Goal: Transaction & Acquisition: Purchase product/service

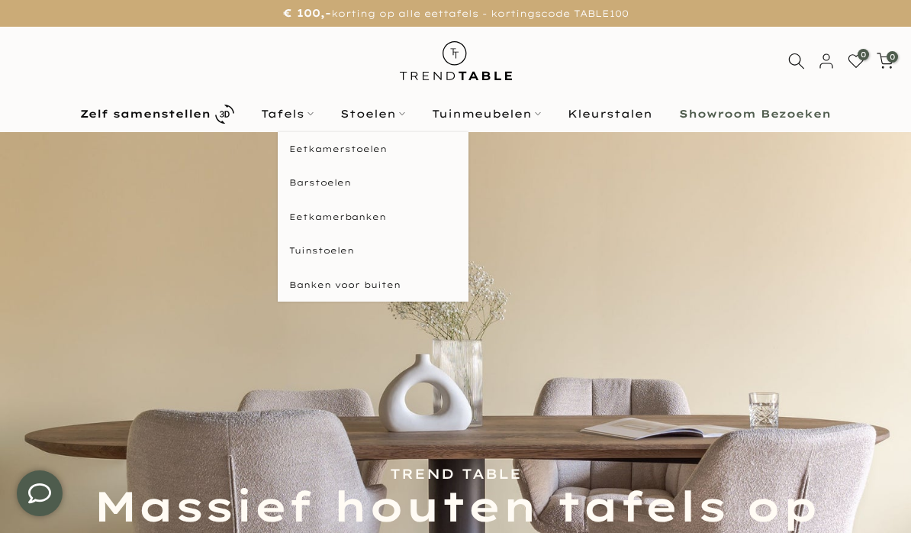
click at [397, 114] on link "Stoelen" at bounding box center [373, 114] width 92 height 18
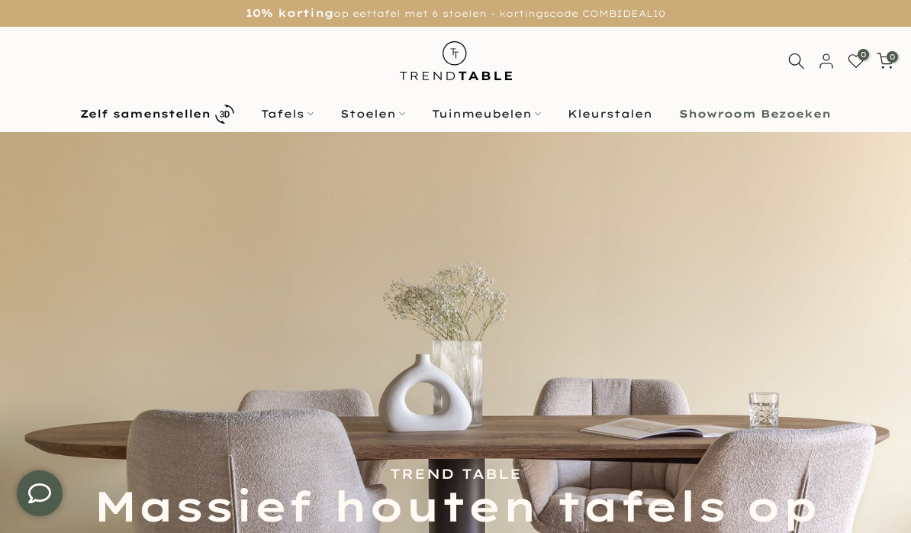
click at [400, 113] on icon at bounding box center [402, 114] width 6 height 6
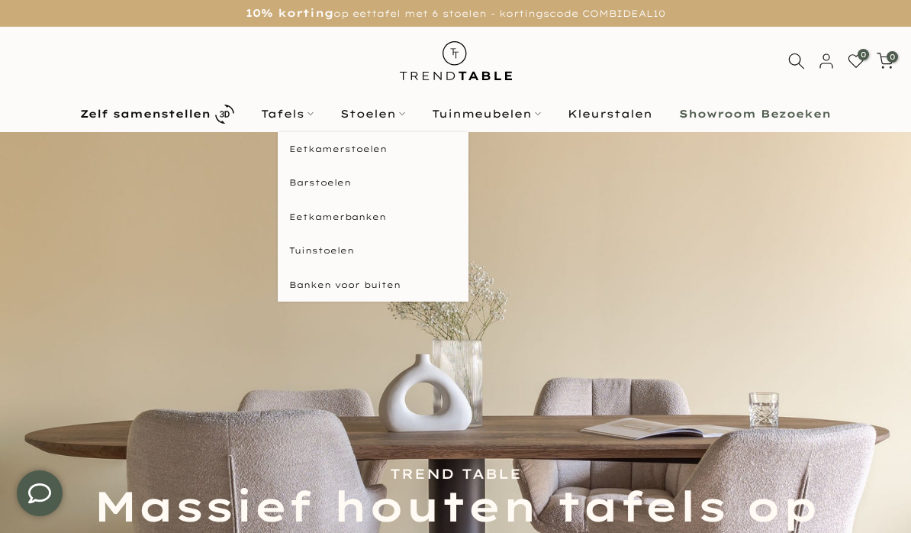
click at [377, 150] on link "Eetkamerstoelen" at bounding box center [373, 149] width 191 height 34
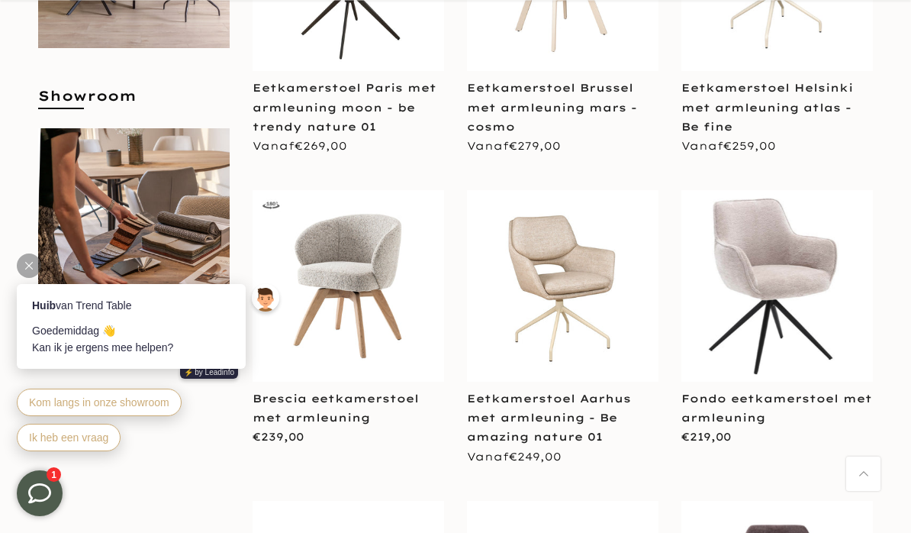
scroll to position [778, 0]
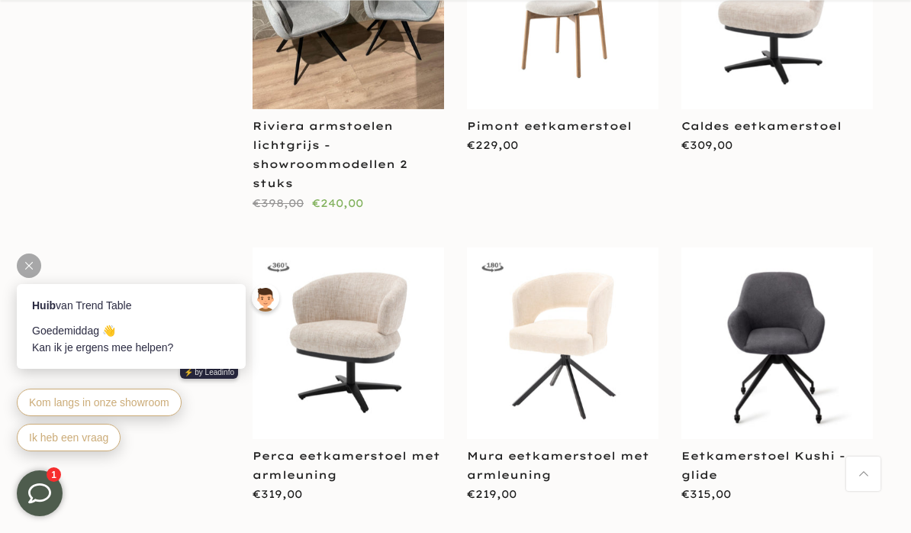
scroll to position [3188, 0]
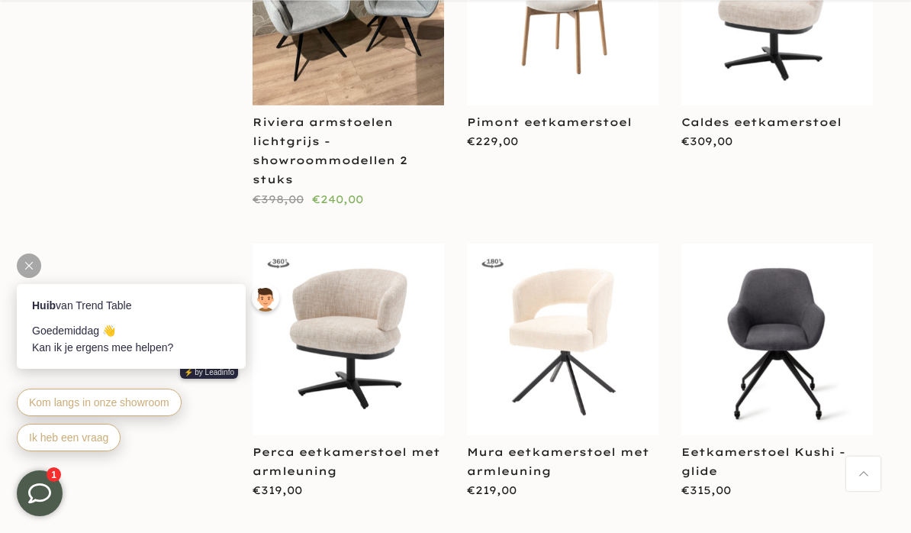
click at [555, 445] on link "Mura eetkamerstoel met armleuning" at bounding box center [558, 461] width 182 height 33
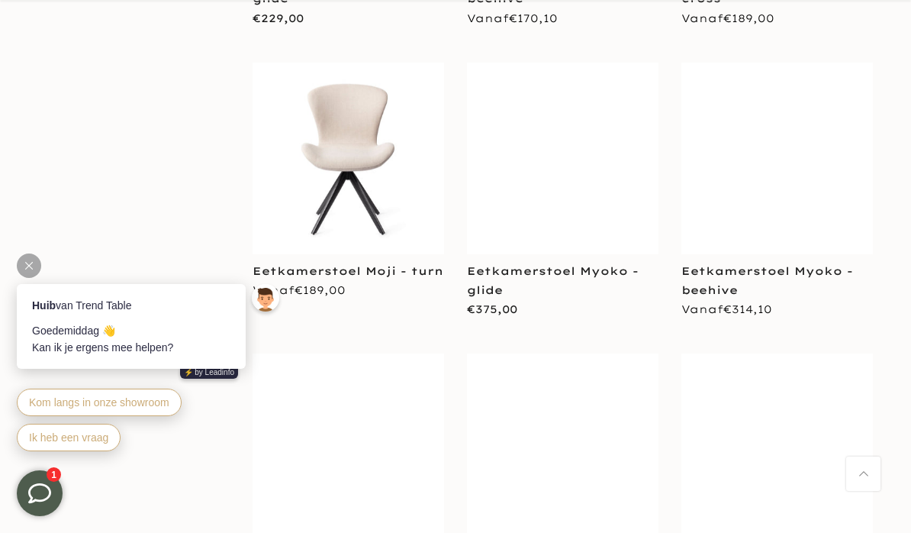
scroll to position [5989, 0]
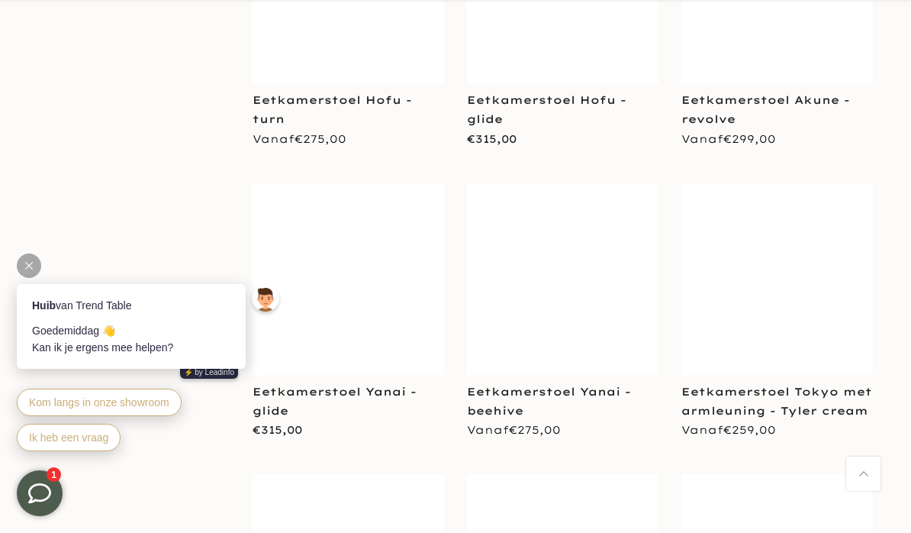
scroll to position [9071, 0]
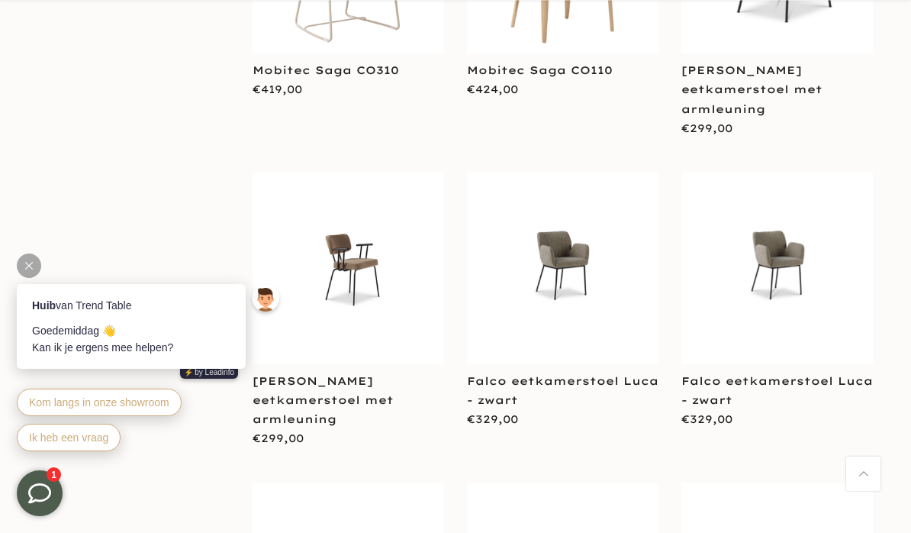
scroll to position [11163, 0]
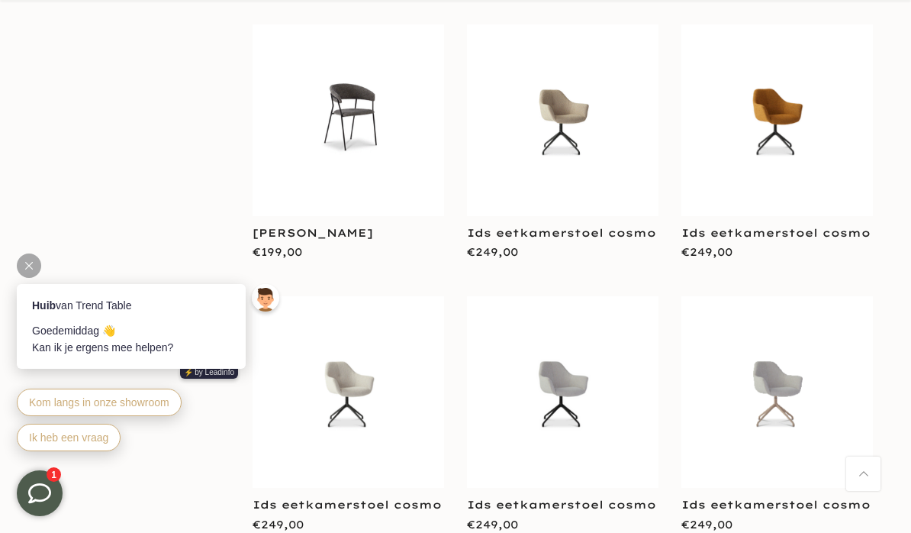
scroll to position [13619, 0]
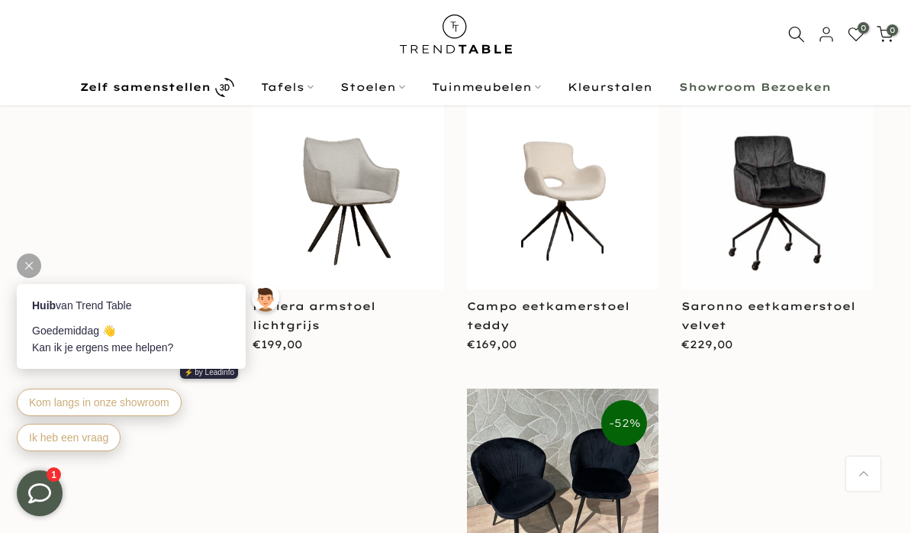
scroll to position [15875, 0]
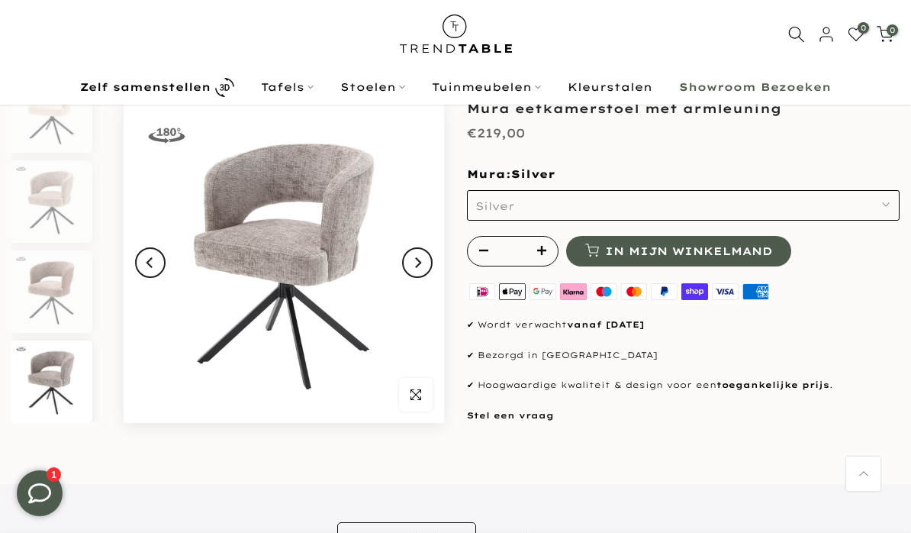
scroll to position [73, 0]
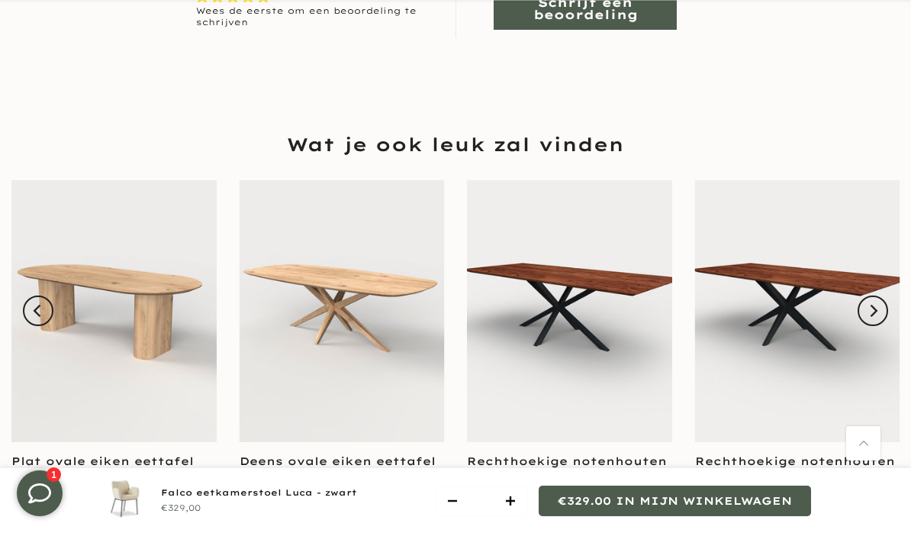
scroll to position [1339, 0]
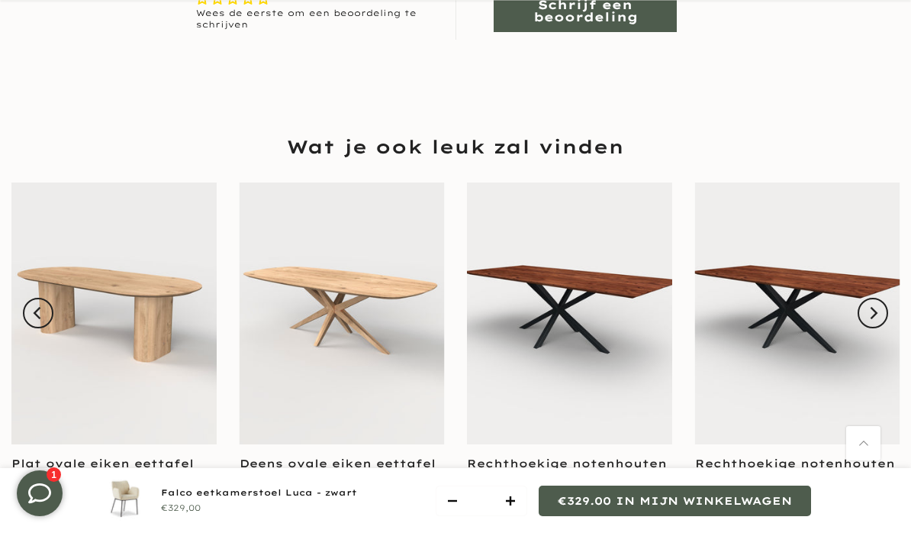
click at [878, 307] on icon "Next" at bounding box center [875, 313] width 8 height 12
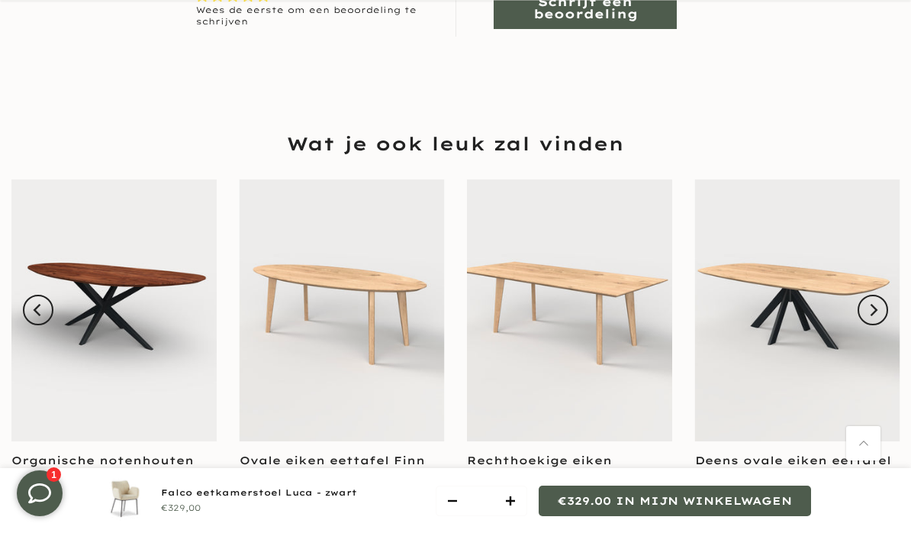
click at [888, 301] on button "Next" at bounding box center [873, 310] width 31 height 31
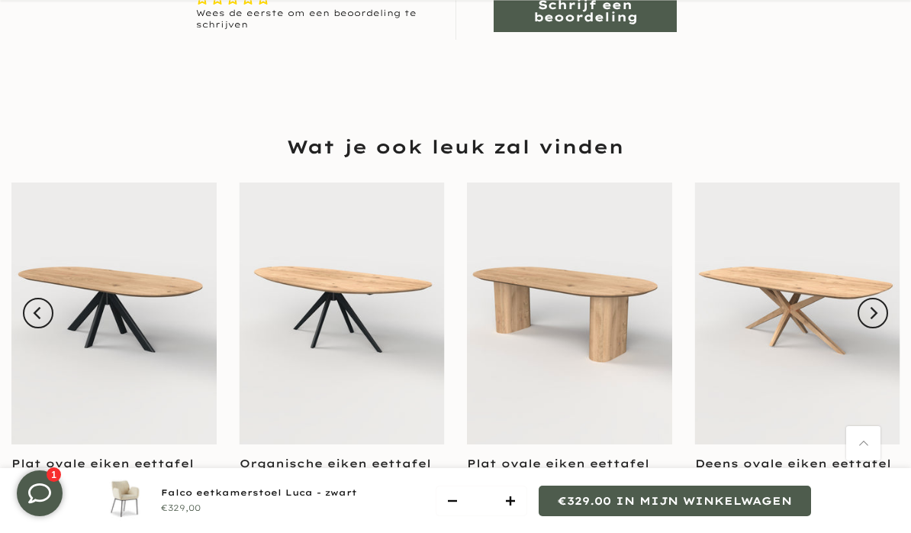
click at [878, 307] on icon "Next" at bounding box center [875, 313] width 8 height 12
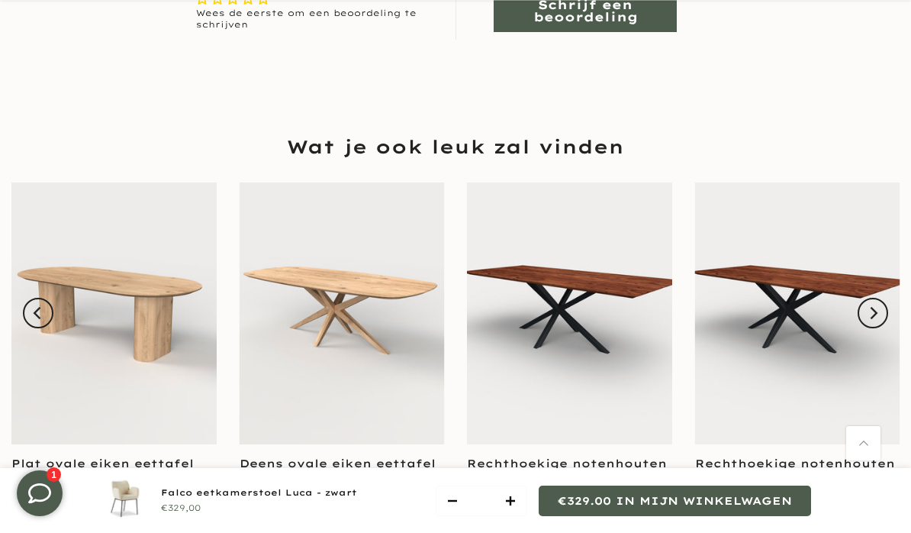
click at [888, 306] on button "Next" at bounding box center [873, 313] width 31 height 31
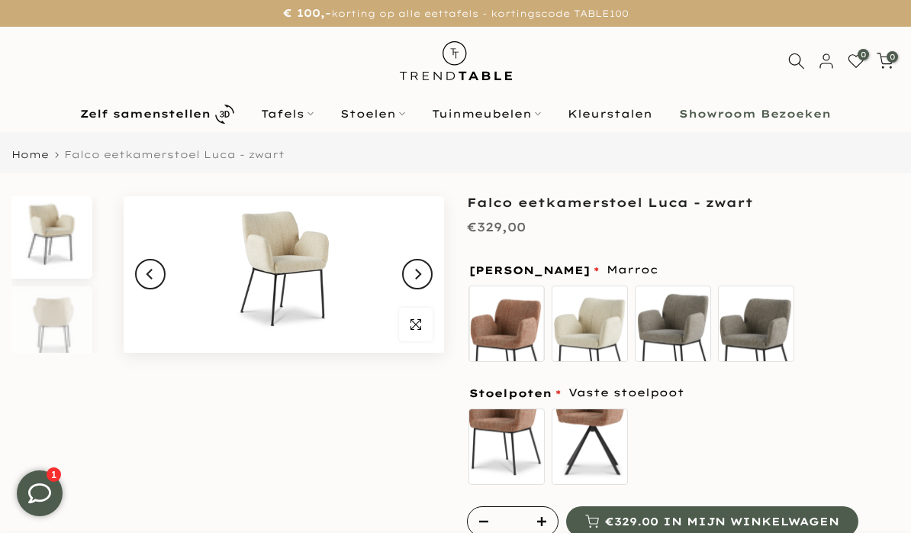
scroll to position [24, 0]
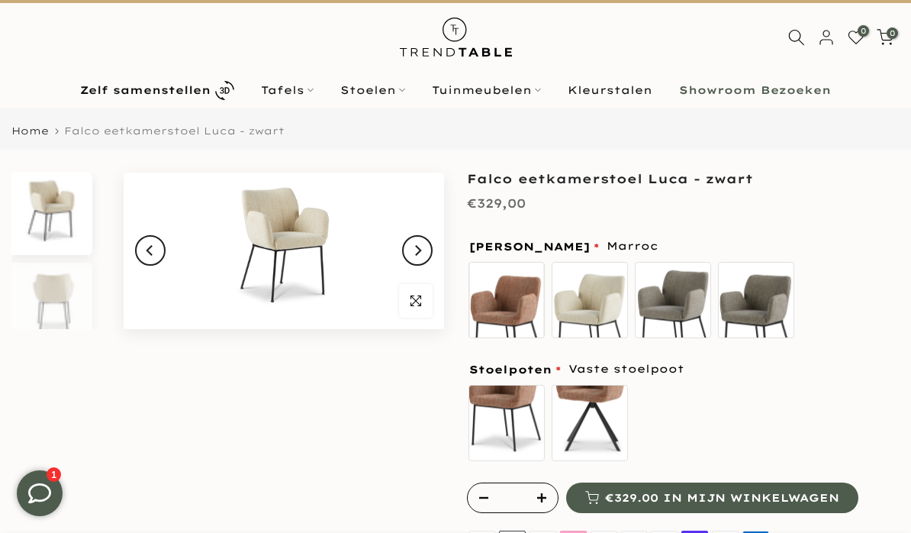
click at [850, 244] on div "Luca stofkleur Marroc" at bounding box center [683, 246] width 433 height 19
